Goal: Find contact information: Find contact information

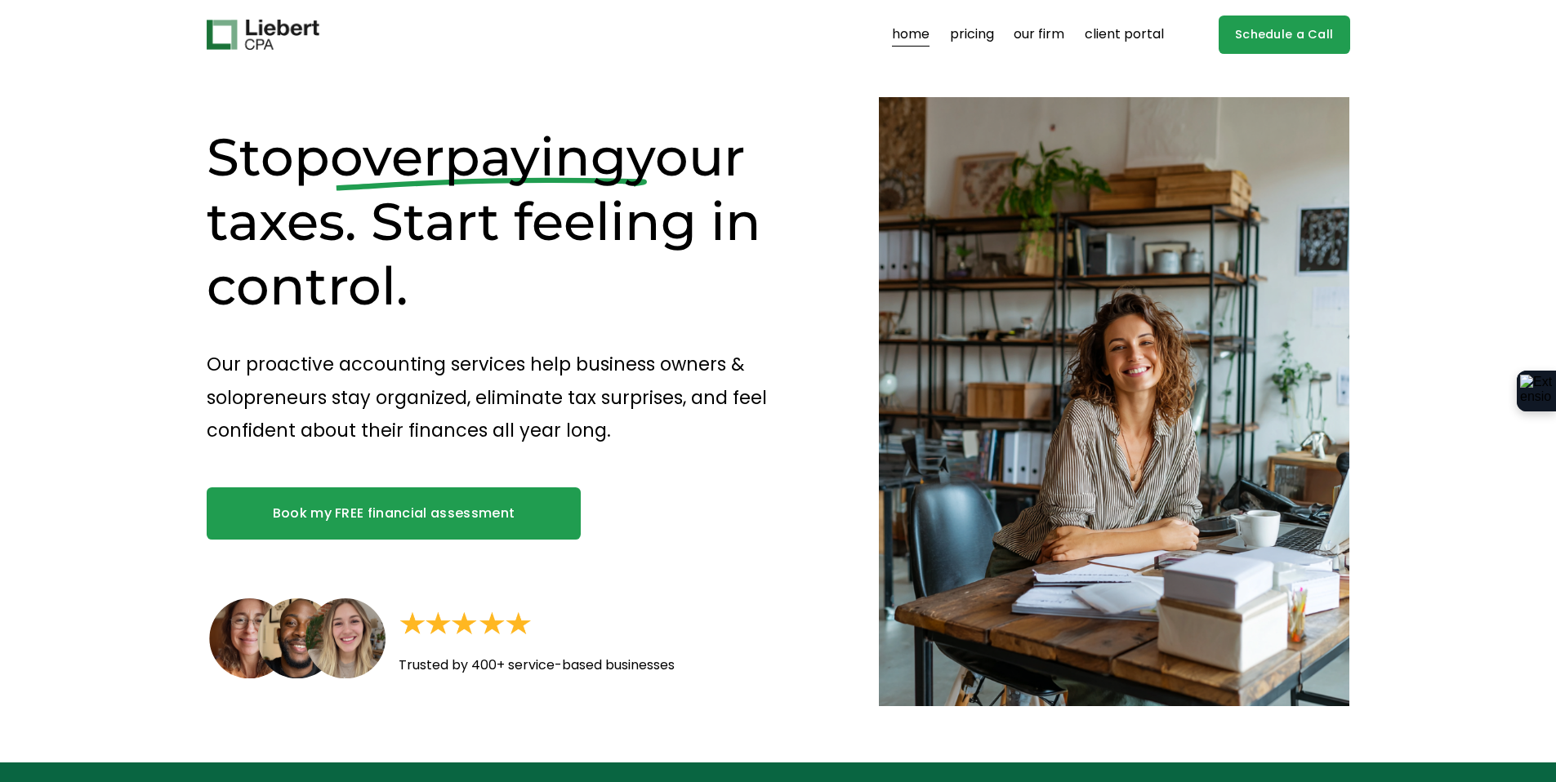
click at [1050, 33] on link "our firm" at bounding box center [1039, 35] width 51 height 26
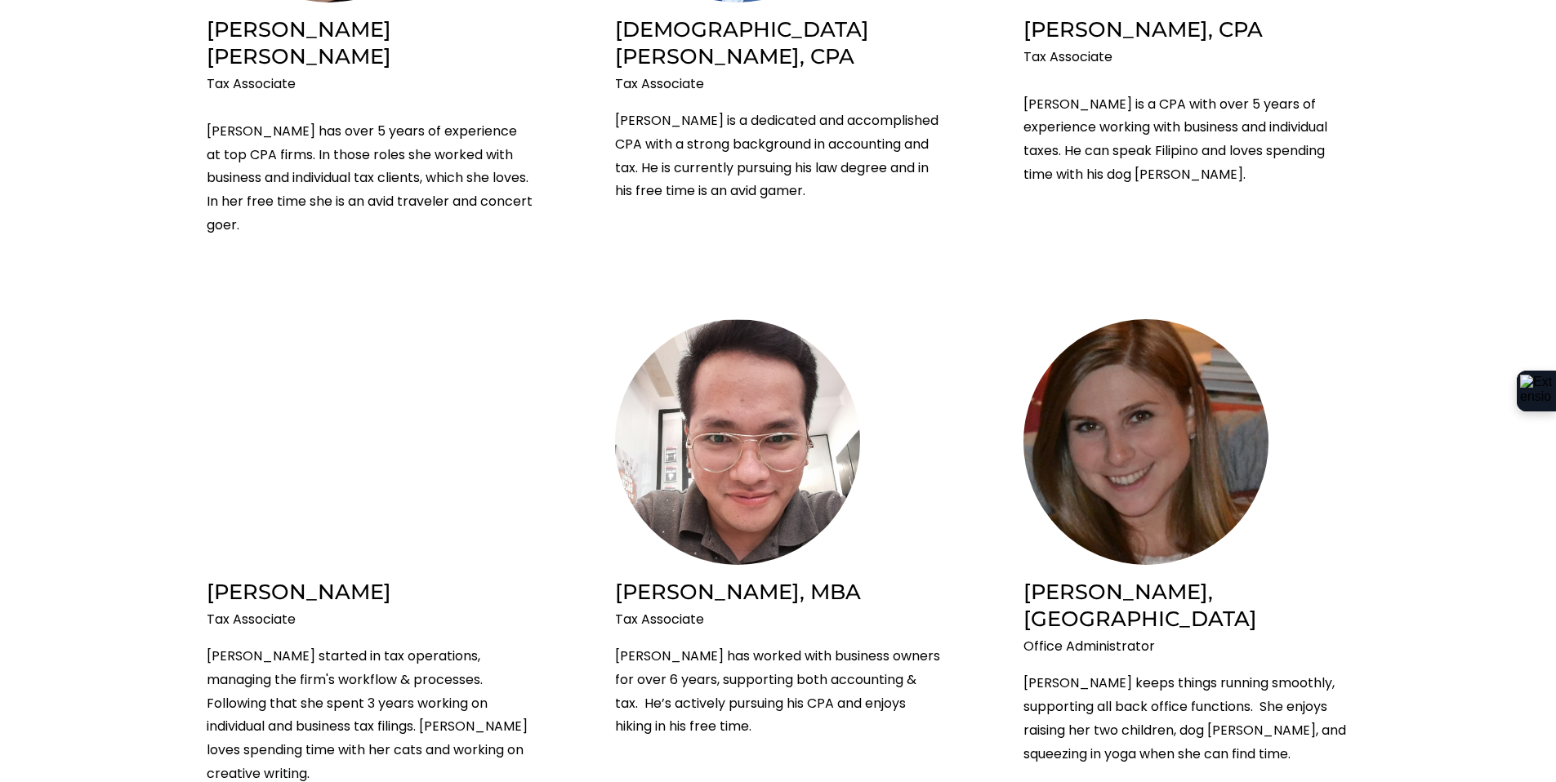
scroll to position [2772, 0]
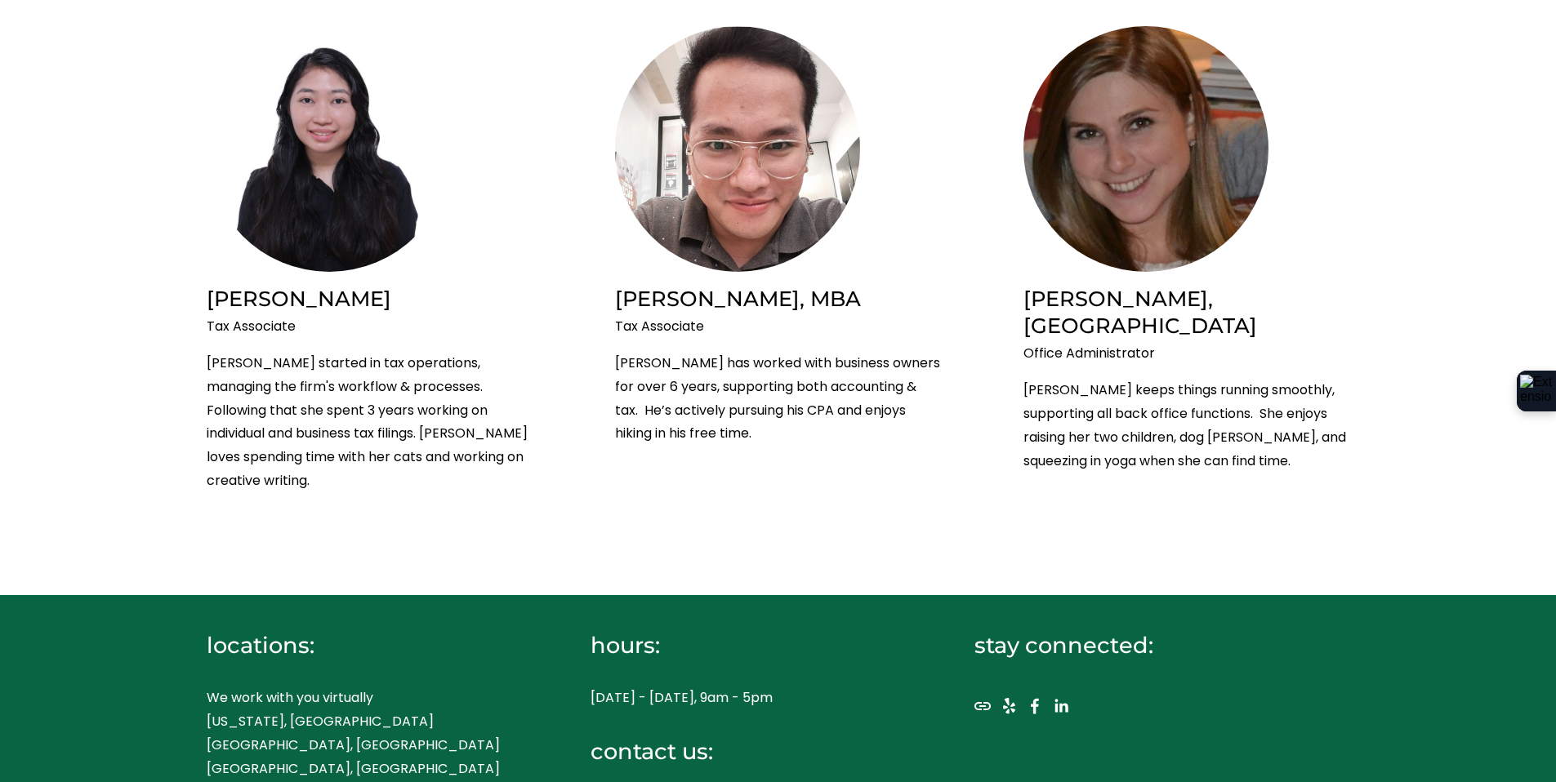
drag, startPoint x: 672, startPoint y: 711, endPoint x: 588, endPoint y: 713, distance: 84.2
click at [588, 713] on div "locations: We work with you virtually New York, NY Westport, CT Boston, MA Chic…" at bounding box center [778, 743] width 1556 height 293
copy p "917.289.1017"
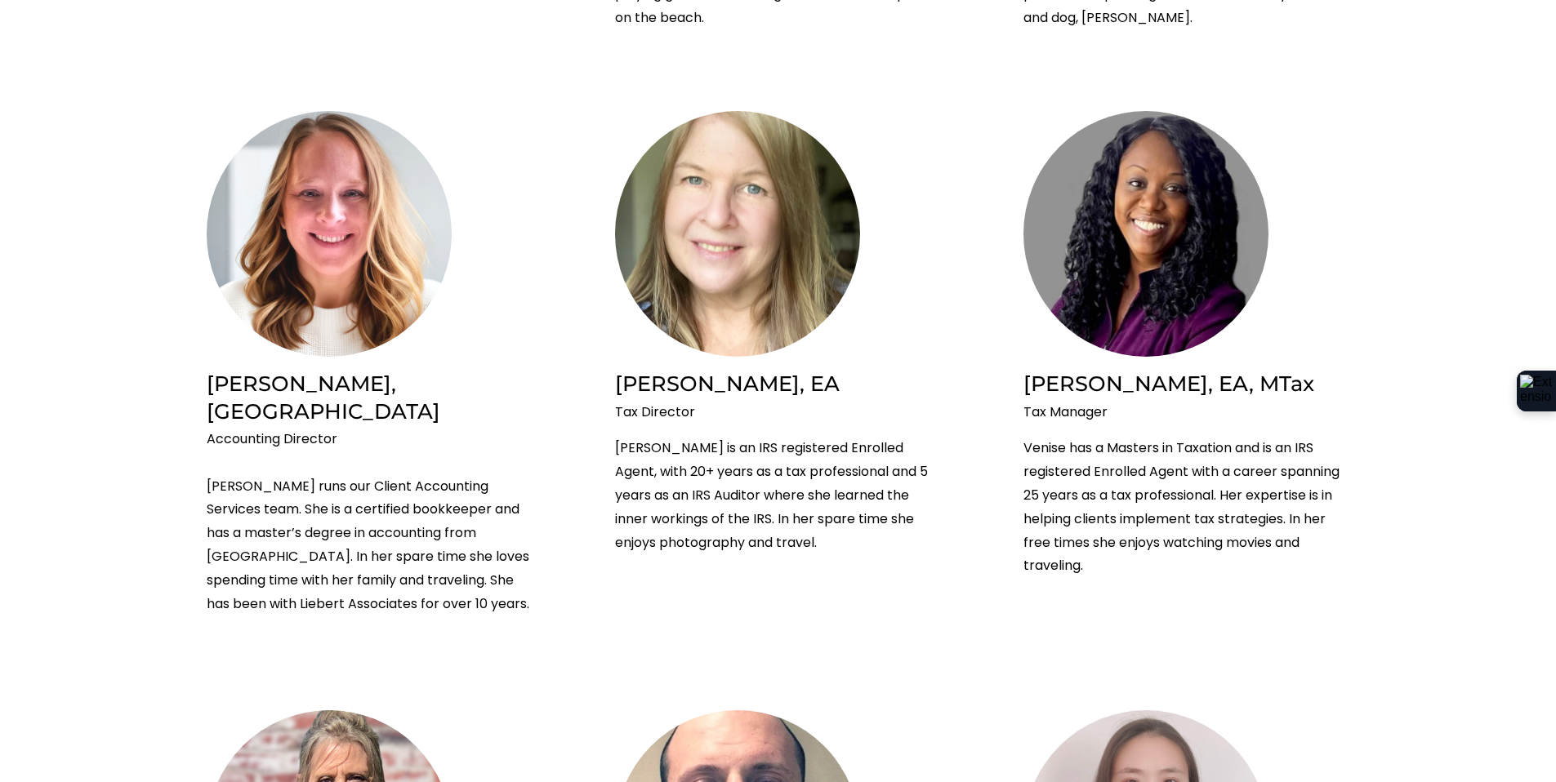
scroll to position [907, 0]
